Goal: Navigation & Orientation: Go to known website

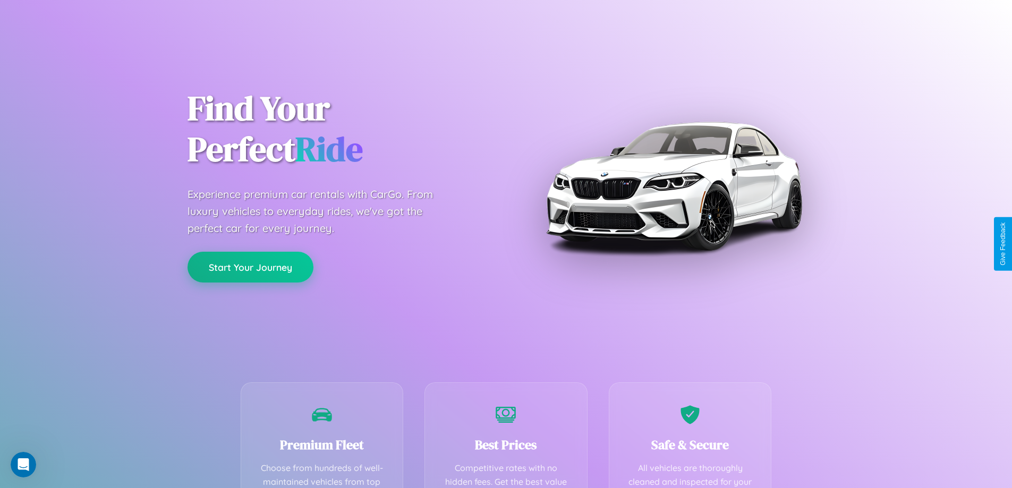
click at [250, 267] on button "Start Your Journey" at bounding box center [251, 267] width 126 height 31
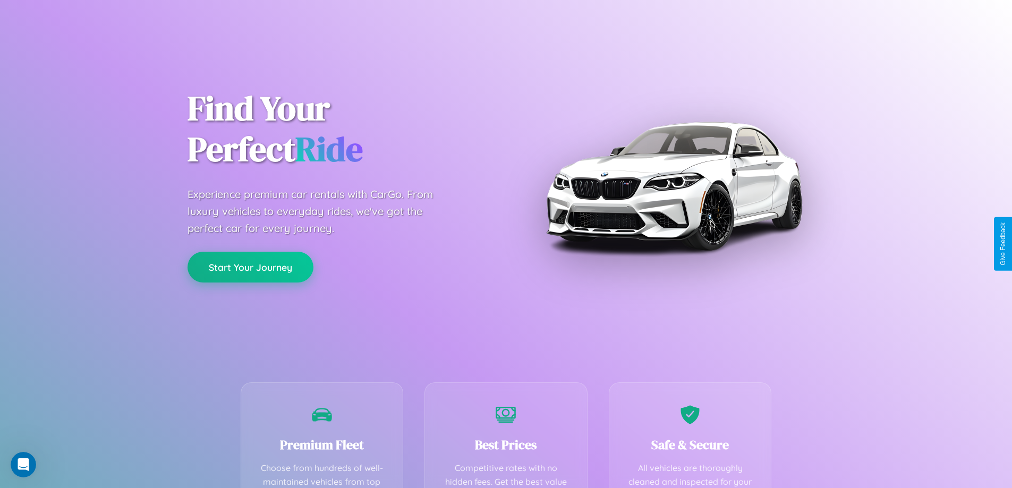
click at [250, 267] on button "Start Your Journey" at bounding box center [251, 267] width 126 height 31
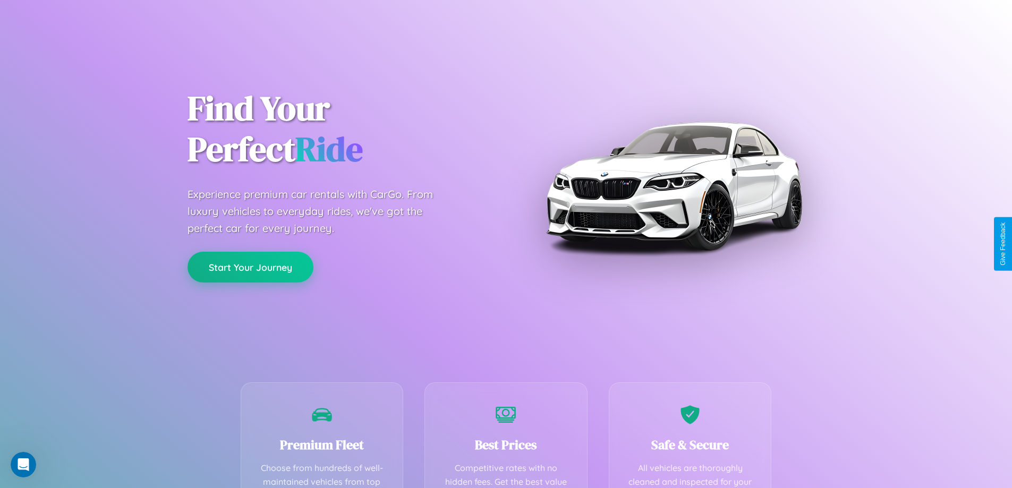
click at [250, 267] on button "Start Your Journey" at bounding box center [251, 267] width 126 height 31
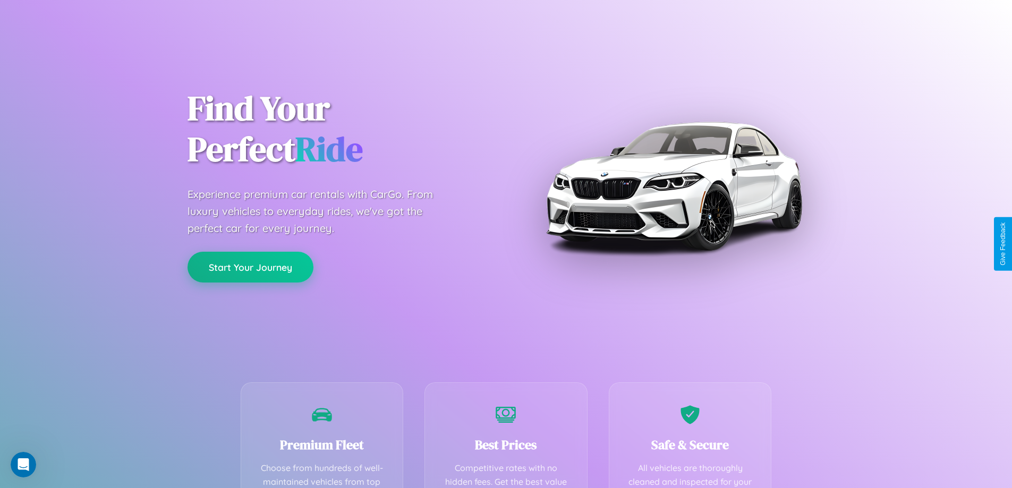
click at [250, 267] on button "Start Your Journey" at bounding box center [251, 267] width 126 height 31
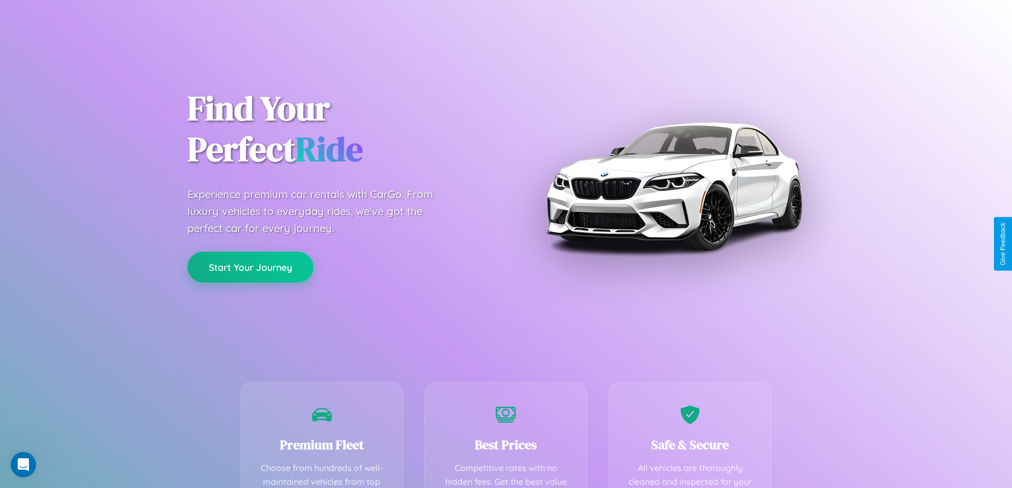
click at [250, 267] on button "Start Your Journey" at bounding box center [251, 267] width 126 height 31
